Goal: Check status: Check status

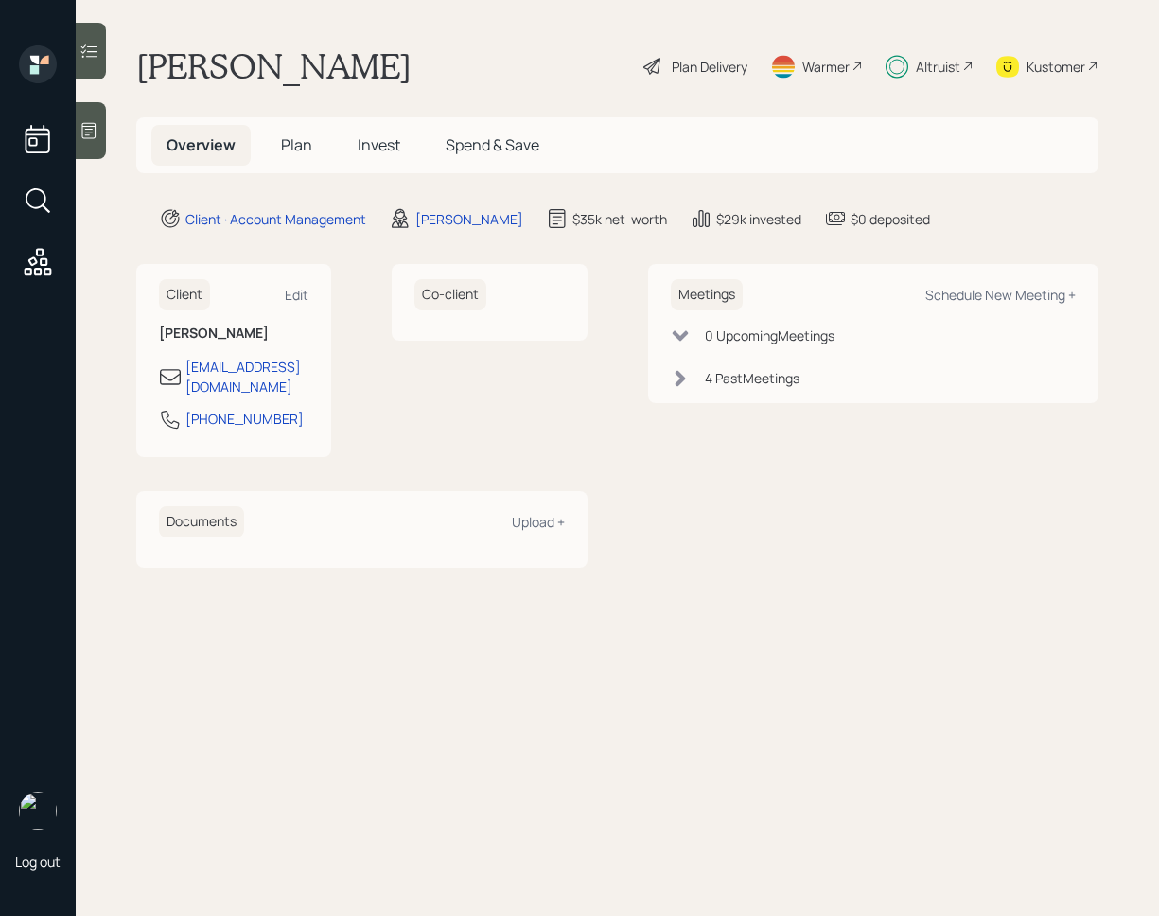
click at [923, 63] on div "Altruist" at bounding box center [938, 67] width 44 height 20
click at [390, 148] on span "Invest" at bounding box center [379, 144] width 43 height 21
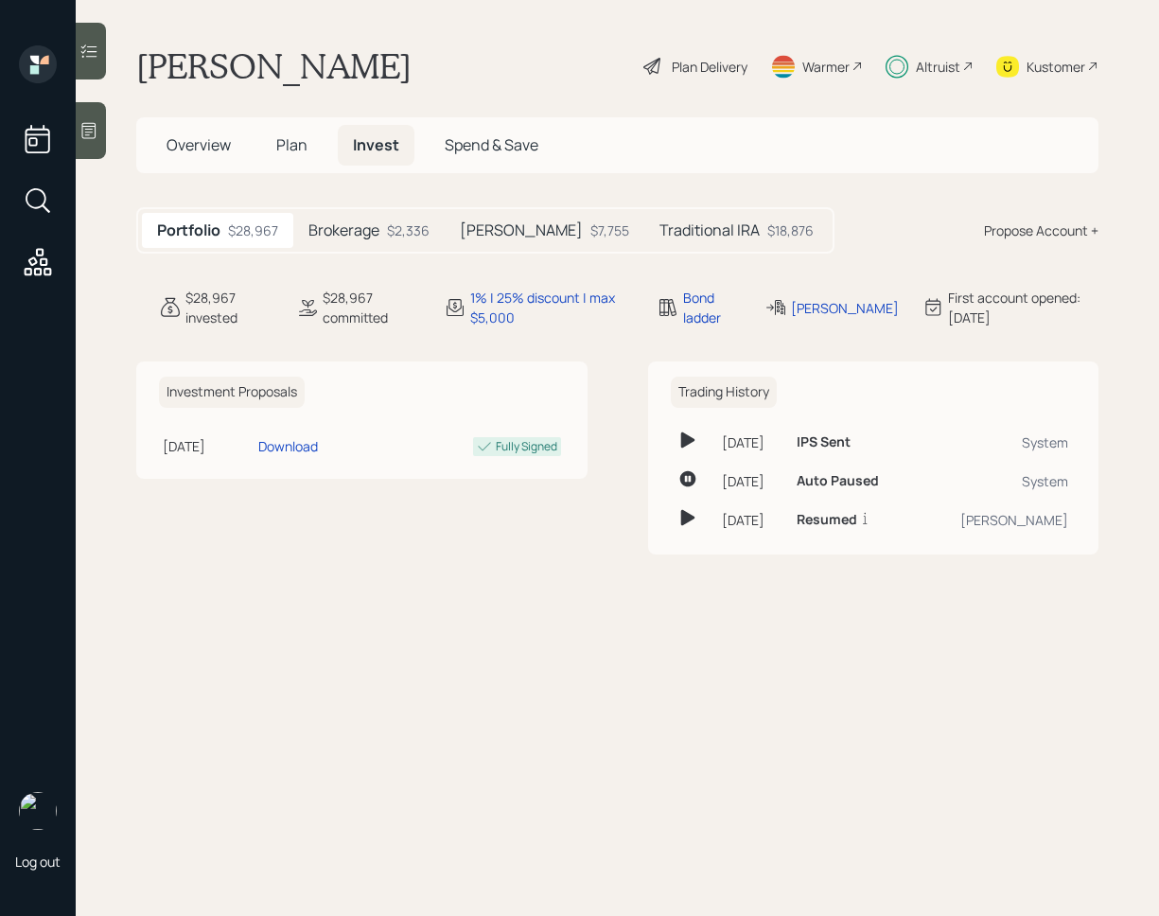
click at [683, 232] on h5 "Traditional IRA" at bounding box center [710, 230] width 100 height 18
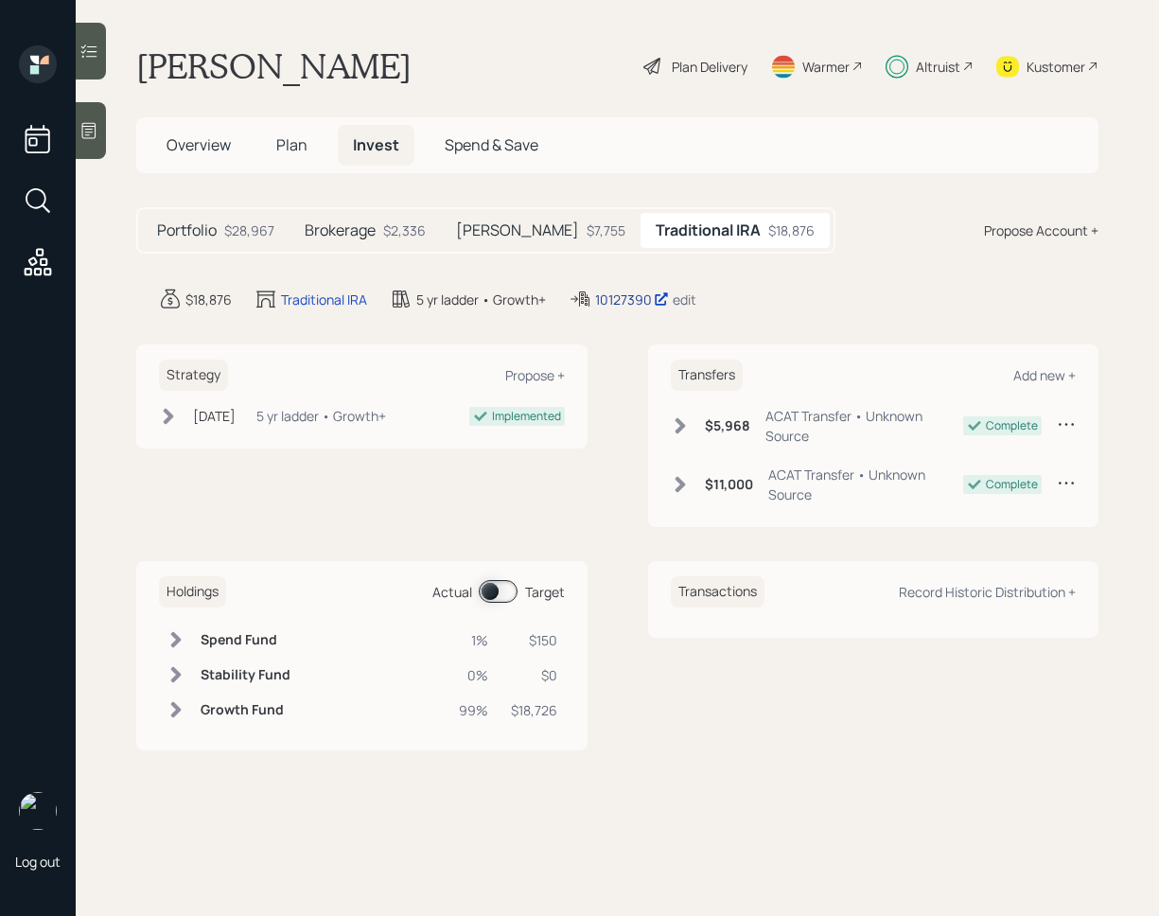
click at [634, 301] on div "10127390" at bounding box center [632, 300] width 74 height 20
